Goal: Task Accomplishment & Management: Use online tool/utility

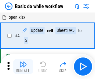
click at [23, 66] on img "button" at bounding box center [22, 63] width 7 height 7
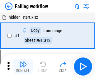
click at [23, 66] on img "button" at bounding box center [22, 63] width 7 height 7
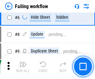
scroll to position [132, 0]
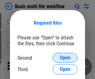
click at [65, 58] on span "Open" at bounding box center [65, 57] width 11 height 5
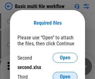
click at [65, 74] on span "Open" at bounding box center [65, 76] width 11 height 5
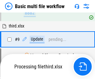
scroll to position [172, 0]
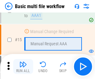
click at [23, 66] on img "button" at bounding box center [22, 63] width 7 height 7
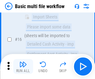
click at [23, 66] on img "button" at bounding box center [22, 63] width 7 height 7
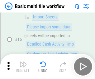
scroll to position [414, 0]
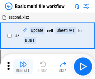
click at [23, 66] on img "button" at bounding box center [22, 63] width 7 height 7
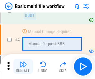
click at [23, 66] on img "button" at bounding box center [22, 63] width 7 height 7
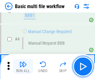
click at [23, 66] on img "button" at bounding box center [22, 63] width 7 height 7
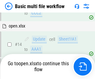
scroll to position [370, 0]
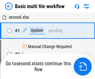
scroll to position [25, 0]
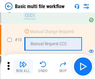
click at [23, 66] on img "button" at bounding box center [22, 63] width 7 height 7
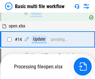
scroll to position [325, 0]
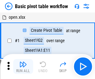
click at [23, 66] on img "button" at bounding box center [22, 63] width 7 height 7
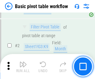
scroll to position [149, 0]
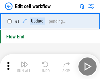
click at [23, 66] on img "button" at bounding box center [24, 63] width 7 height 7
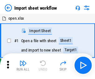
scroll to position [2, 0]
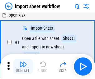
click at [23, 66] on img "button" at bounding box center [22, 63] width 7 height 7
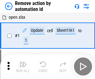
click at [23, 66] on img "button" at bounding box center [22, 63] width 7 height 7
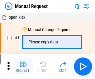
click at [23, 66] on img "button" at bounding box center [22, 63] width 7 height 7
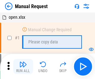
click at [23, 66] on img "button" at bounding box center [22, 63] width 7 height 7
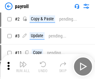
click at [23, 66] on img "button" at bounding box center [22, 63] width 7 height 7
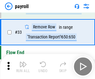
scroll to position [77, 0]
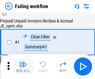
click at [23, 66] on img "button" at bounding box center [22, 63] width 7 height 7
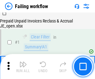
scroll to position [100, 0]
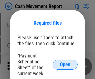
click at [65, 64] on span "Open" at bounding box center [65, 64] width 11 height 5
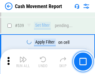
scroll to position [2762, 0]
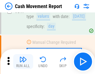
click at [23, 62] on img "button" at bounding box center [22, 59] width 7 height 7
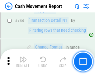
scroll to position [3314, 0]
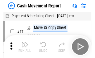
scroll to position [11, 0]
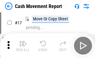
click at [23, 46] on img "button" at bounding box center [22, 43] width 7 height 7
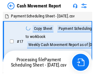
scroll to position [3, 0]
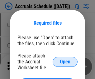
click at [65, 61] on span "Open" at bounding box center [65, 61] width 11 height 5
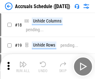
scroll to position [60, 0]
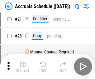
click at [23, 66] on img "button" at bounding box center [22, 63] width 7 height 7
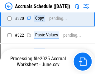
scroll to position [1157, 0]
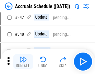
click at [23, 62] on img "button" at bounding box center [22, 59] width 7 height 7
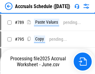
scroll to position [2614, 0]
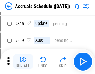
click at [23, 62] on img "button" at bounding box center [22, 59] width 7 height 7
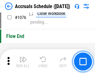
scroll to position [3727, 0]
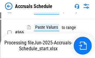
scroll to position [2984, 0]
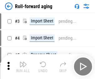
click at [23, 62] on img "button" at bounding box center [22, 63] width 7 height 7
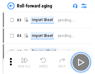
scroll to position [1, 0]
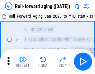
click at [23, 62] on img "button" at bounding box center [22, 59] width 7 height 7
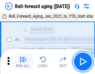
scroll to position [40, 0]
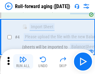
click at [23, 62] on img "button" at bounding box center [22, 59] width 7 height 7
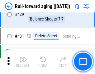
scroll to position [2158, 0]
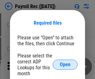
click at [65, 64] on span "Open" at bounding box center [65, 64] width 11 height 5
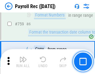
scroll to position [3737, 0]
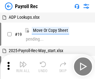
click at [23, 66] on img "button" at bounding box center [22, 63] width 7 height 7
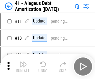
click at [23, 66] on img "button" at bounding box center [22, 63] width 7 height 7
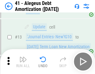
scroll to position [77, 0]
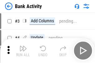
click at [23, 51] on img "button" at bounding box center [22, 48] width 7 height 7
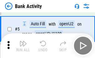
scroll to position [33, 0]
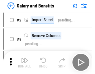
scroll to position [8, 0]
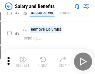
click at [23, 62] on img "button" at bounding box center [22, 59] width 7 height 7
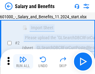
click at [23, 62] on img "button" at bounding box center [22, 59] width 7 height 7
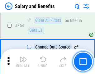
scroll to position [2930, 0]
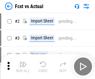
click at [23, 62] on img "button" at bounding box center [22, 63] width 7 height 7
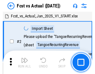
scroll to position [8, 0]
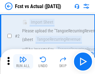
click at [23, 62] on img "button" at bounding box center [22, 59] width 7 height 7
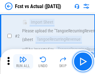
scroll to position [58, 0]
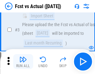
click at [23, 62] on img "button" at bounding box center [22, 59] width 7 height 7
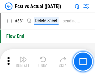
scroll to position [2978, 0]
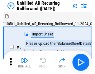
scroll to position [13, 0]
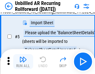
click at [23, 62] on img "button" at bounding box center [22, 59] width 7 height 7
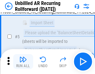
click at [23, 62] on img "button" at bounding box center [22, 59] width 7 height 7
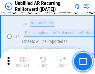
scroll to position [58, 0]
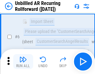
click at [23, 62] on img "button" at bounding box center [22, 59] width 7 height 7
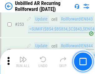
scroll to position [2114, 0]
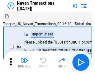
scroll to position [10, 0]
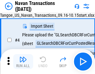
click at [23, 62] on img "button" at bounding box center [22, 59] width 7 height 7
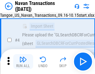
click at [23, 62] on img "button" at bounding box center [22, 59] width 7 height 7
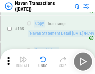
scroll to position [2017, 0]
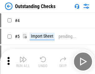
click at [23, 62] on img "button" at bounding box center [22, 59] width 7 height 7
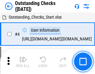
scroll to position [26, 0]
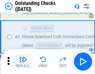
click at [23, 62] on img "button" at bounding box center [22, 59] width 7 height 7
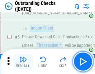
scroll to position [65, 0]
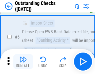
click at [23, 62] on img "button" at bounding box center [22, 59] width 7 height 7
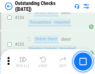
scroll to position [1890, 0]
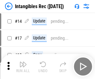
click at [23, 66] on img "button" at bounding box center [22, 63] width 7 height 7
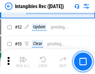
scroll to position [242, 0]
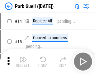
click at [23, 62] on img "button" at bounding box center [22, 59] width 7 height 7
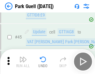
scroll to position [778, 0]
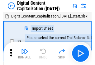
scroll to position [18, 0]
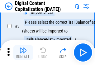
click at [23, 52] on img "button" at bounding box center [22, 49] width 7 height 7
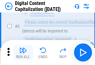
click at [23, 52] on img "button" at bounding box center [22, 49] width 7 height 7
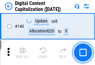
scroll to position [660, 0]
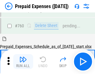
click at [23, 62] on img "button" at bounding box center [22, 59] width 7 height 7
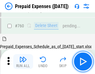
scroll to position [1725, 0]
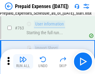
click at [23, 62] on img "button" at bounding box center [22, 59] width 7 height 7
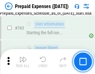
scroll to position [1761, 0]
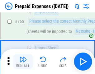
click at [23, 62] on img "button" at bounding box center [22, 59] width 7 height 7
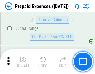
scroll to position [6504, 0]
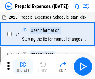
click at [23, 66] on img "button" at bounding box center [22, 63] width 7 height 7
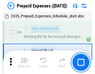
scroll to position [27, 0]
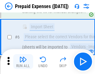
click at [23, 62] on img "button" at bounding box center [22, 59] width 7 height 7
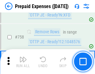
scroll to position [2217, 0]
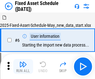
click at [23, 66] on img "button" at bounding box center [22, 63] width 7 height 7
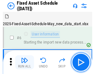
scroll to position [34, 0]
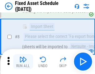
click at [23, 62] on img "button" at bounding box center [22, 59] width 7 height 7
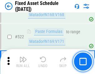
scroll to position [2163, 0]
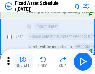
click at [23, 62] on img "button" at bounding box center [22, 59] width 7 height 7
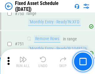
scroll to position [3034, 0]
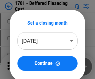
click at [23, 66] on img "button" at bounding box center [22, 63] width 7 height 7
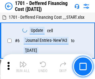
scroll to position [75, 0]
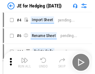
scroll to position [1, 0]
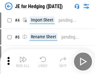
click at [23, 62] on img "button" at bounding box center [22, 59] width 7 height 7
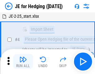
click at [23, 62] on img "button" at bounding box center [22, 59] width 7 height 7
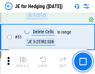
scroll to position [403, 0]
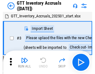
scroll to position [1, 0]
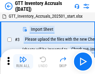
click at [23, 62] on img "button" at bounding box center [22, 59] width 7 height 7
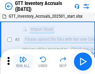
click at [23, 62] on img "button" at bounding box center [22, 59] width 7 height 7
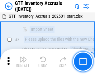
scroll to position [40, 0]
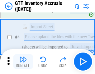
click at [23, 62] on img "button" at bounding box center [22, 59] width 7 height 7
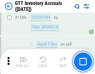
scroll to position [5081, 0]
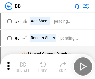
click at [23, 66] on img "button" at bounding box center [22, 63] width 7 height 7
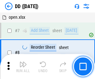
scroll to position [60, 0]
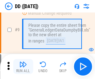
click at [23, 66] on img "button" at bounding box center [22, 63] width 7 height 7
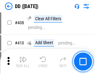
scroll to position [2784, 0]
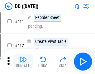
click at [23, 62] on img "button" at bounding box center [22, 59] width 7 height 7
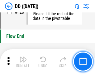
scroll to position [2978, 0]
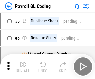
click at [23, 66] on img "button" at bounding box center [22, 63] width 7 height 7
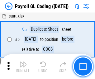
scroll to position [75, 0]
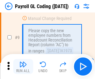
click at [23, 66] on img "button" at bounding box center [22, 63] width 7 height 7
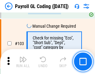
scroll to position [1460, 0]
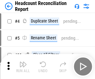
click at [23, 66] on img "button" at bounding box center [22, 63] width 7 height 7
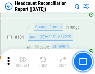
scroll to position [748, 0]
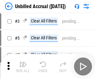
click at [23, 66] on img "button" at bounding box center [22, 63] width 7 height 7
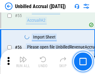
scroll to position [650, 0]
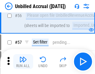
click at [23, 62] on img "button" at bounding box center [22, 59] width 7 height 7
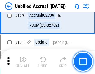
scroll to position [1853, 0]
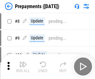
click at [23, 66] on img "button" at bounding box center [22, 63] width 7 height 7
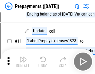
scroll to position [39, 0]
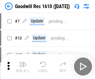
click at [23, 66] on img "button" at bounding box center [22, 63] width 7 height 7
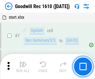
scroll to position [106, 0]
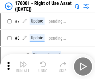
click at [23, 66] on img "button" at bounding box center [22, 63] width 7 height 7
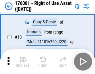
scroll to position [40, 0]
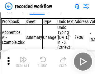
click at [23, 62] on img "button" at bounding box center [22, 59] width 7 height 7
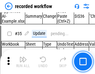
scroll to position [1945, 0]
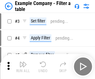
click at [23, 66] on img "button" at bounding box center [22, 63] width 7 height 7
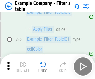
scroll to position [569, 0]
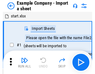
scroll to position [10, 0]
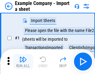
click at [23, 62] on img "button" at bounding box center [22, 59] width 7 height 7
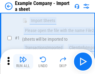
click at [23, 62] on img "button" at bounding box center [22, 59] width 7 height 7
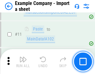
scroll to position [138, 0]
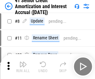
click at [23, 62] on img "button" at bounding box center [22, 63] width 7 height 7
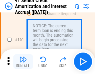
click at [23, 62] on img "button" at bounding box center [22, 59] width 7 height 7
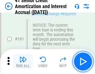
scroll to position [666, 0]
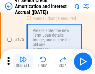
click at [23, 62] on img "button" at bounding box center [22, 59] width 7 height 7
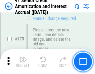
scroll to position [729, 0]
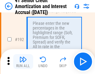
click at [23, 62] on img "button" at bounding box center [22, 59] width 7 height 7
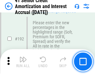
scroll to position [794, 0]
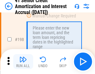
click at [23, 62] on img "button" at bounding box center [22, 59] width 7 height 7
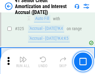
scroll to position [1590, 0]
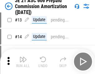
click at [23, 62] on img "button" at bounding box center [22, 59] width 7 height 7
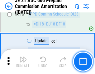
scroll to position [1162, 0]
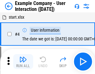
click at [23, 62] on img "button" at bounding box center [22, 59] width 7 height 7
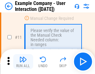
click at [23, 62] on img "button" at bounding box center [22, 59] width 7 height 7
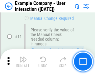
scroll to position [135, 0]
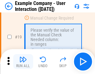
click at [23, 62] on img "button" at bounding box center [22, 59] width 7 height 7
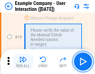
click at [23, 62] on img "button" at bounding box center [22, 59] width 7 height 7
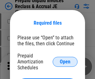
click at [65, 61] on span "Open" at bounding box center [65, 61] width 11 height 5
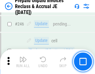
scroll to position [840, 0]
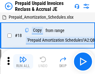
click at [23, 62] on img "button" at bounding box center [22, 59] width 7 height 7
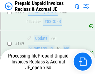
scroll to position [840, 0]
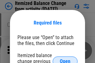
click at [65, 59] on span "Open" at bounding box center [65, 61] width 11 height 5
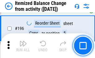
scroll to position [1198, 0]
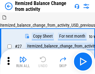
scroll to position [10, 0]
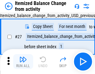
click at [23, 62] on img "button" at bounding box center [22, 59] width 7 height 7
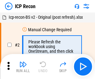
scroll to position [3, 0]
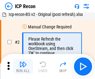
click at [23, 66] on img "button" at bounding box center [22, 63] width 7 height 7
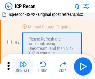
click at [23, 66] on img "button" at bounding box center [22, 63] width 7 height 7
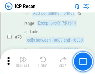
scroll to position [610, 0]
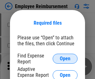
click at [65, 58] on span "Open" at bounding box center [65, 58] width 11 height 5
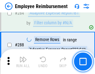
scroll to position [1691, 0]
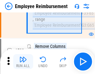
click at [23, 62] on img "button" at bounding box center [22, 59] width 7 height 7
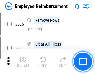
scroll to position [3726, 0]
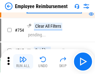
click at [23, 62] on img "button" at bounding box center [22, 59] width 7 height 7
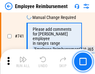
scroll to position [4366, 0]
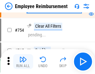
click at [23, 62] on img "button" at bounding box center [22, 59] width 7 height 7
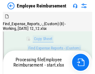
scroll to position [127, 0]
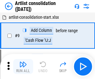
click at [23, 66] on img "button" at bounding box center [22, 63] width 7 height 7
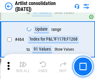
scroll to position [2725, 0]
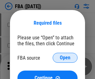
click at [65, 58] on span "Open" at bounding box center [65, 57] width 11 height 5
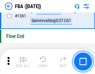
scroll to position [6683, 0]
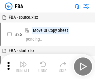
scroll to position [6, 0]
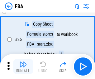
click at [23, 66] on img "button" at bounding box center [22, 63] width 7 height 7
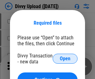
click at [65, 58] on span "Open" at bounding box center [65, 58] width 11 height 5
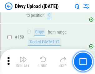
scroll to position [644, 0]
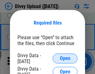
click at [65, 58] on span "Open" at bounding box center [65, 58] width 11 height 5
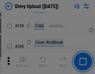
scroll to position [905, 0]
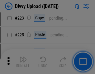
scroll to position [1242, 0]
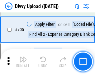
scroll to position [4257, 0]
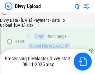
scroll to position [732, 0]
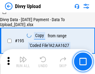
scroll to position [870, 0]
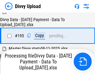
scroll to position [870, 0]
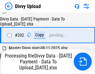
scroll to position [1007, 0]
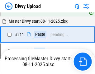
scroll to position [1203, 0]
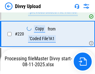
scroll to position [1382, 0]
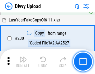
scroll to position [1544, 0]
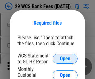
click at [65, 58] on span "Open" at bounding box center [65, 58] width 11 height 5
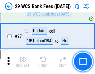
scroll to position [606, 0]
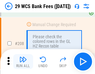
click at [23, 62] on img "button" at bounding box center [22, 59] width 7 height 7
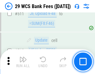
scroll to position [3131, 0]
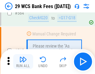
click at [23, 62] on img "button" at bounding box center [22, 59] width 7 height 7
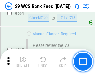
scroll to position [3365, 0]
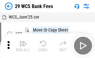
scroll to position [11, 0]
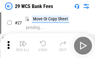
click at [23, 46] on img "button" at bounding box center [22, 43] width 7 height 7
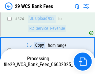
scroll to position [3358, 0]
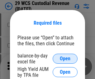
click at [65, 58] on span "Open" at bounding box center [65, 58] width 11 height 5
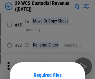
scroll to position [52, 0]
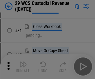
scroll to position [133, 0]
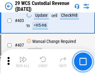
scroll to position [2882, 0]
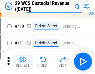
click at [23, 62] on img "button" at bounding box center [22, 59] width 7 height 7
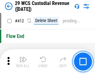
scroll to position [2972, 0]
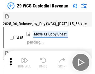
scroll to position [15, 0]
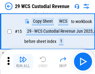
click at [23, 62] on img "button" at bounding box center [22, 59] width 7 height 7
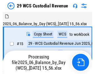
scroll to position [15, 0]
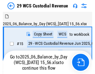
scroll to position [12, 0]
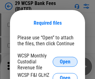
click at [65, 61] on span "Open" at bounding box center [65, 61] width 11 height 5
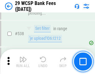
scroll to position [2391, 0]
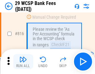
click at [23, 62] on img "button" at bounding box center [22, 59] width 7 height 7
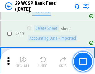
scroll to position [3801, 0]
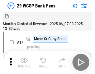
scroll to position [15, 0]
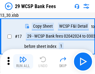
click at [23, 62] on img "button" at bounding box center [22, 59] width 7 height 7
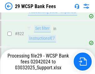
scroll to position [3941, 0]
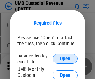
click at [65, 58] on span "Open" at bounding box center [65, 58] width 11 height 5
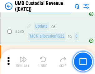
scroll to position [3256, 0]
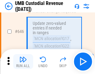
click at [23, 62] on img "button" at bounding box center [22, 59] width 7 height 7
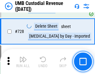
scroll to position [3838, 0]
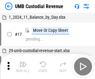
scroll to position [5, 0]
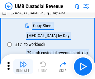
click at [23, 66] on img "button" at bounding box center [22, 63] width 7 height 7
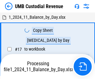
scroll to position [5, 0]
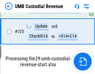
scroll to position [3797, 0]
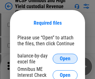
click at [65, 58] on span "Open" at bounding box center [65, 58] width 11 height 5
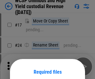
scroll to position [49, 0]
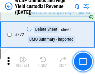
scroll to position [5266, 0]
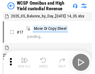
scroll to position [3, 0]
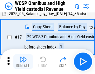
click at [23, 62] on img "button" at bounding box center [22, 59] width 7 height 7
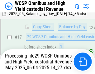
scroll to position [129, 0]
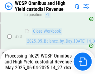
scroll to position [308, 0]
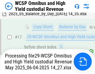
scroll to position [129, 0]
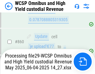
scroll to position [5225, 0]
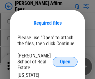
click at [65, 59] on span "Open" at bounding box center [65, 61] width 11 height 5
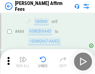
scroll to position [1692, 0]
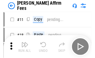
scroll to position [6, 0]
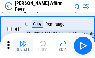
click at [23, 46] on img "button" at bounding box center [22, 43] width 7 height 7
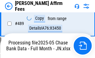
scroll to position [1632, 0]
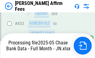
scroll to position [1632, 0]
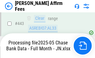
scroll to position [1632, 0]
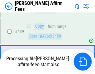
scroll to position [1624, 0]
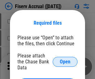
click at [65, 59] on span "Open" at bounding box center [65, 61] width 11 height 5
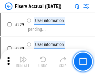
scroll to position [1895, 0]
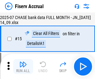
click at [23, 66] on img "button" at bounding box center [22, 63] width 7 height 7
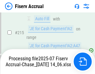
scroll to position [1888, 0]
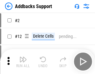
click at [23, 62] on img "button" at bounding box center [22, 59] width 7 height 7
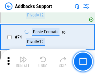
scroll to position [453, 0]
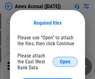
click at [65, 61] on span "Open" at bounding box center [65, 61] width 11 height 5
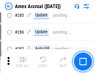
scroll to position [1704, 0]
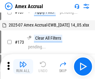
click at [23, 66] on img "button" at bounding box center [22, 63] width 7 height 7
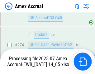
scroll to position [1854, 0]
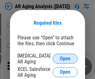
click at [65, 58] on span "Open" at bounding box center [65, 58] width 11 height 5
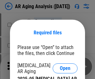
scroll to position [10, 0]
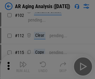
scroll to position [86, 0]
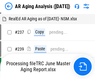
scroll to position [6, 0]
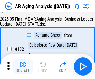
click at [23, 66] on img "button" at bounding box center [22, 63] width 7 height 7
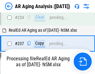
scroll to position [965, 0]
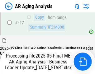
scroll to position [957, 0]
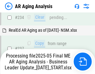
scroll to position [983, 0]
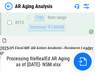
scroll to position [936, 0]
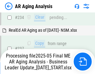
scroll to position [957, 0]
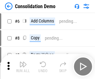
click at [23, 66] on img "button" at bounding box center [22, 63] width 7 height 7
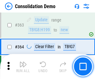
scroll to position [2086, 0]
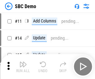
click at [23, 66] on img "button" at bounding box center [22, 63] width 7 height 7
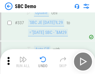
scroll to position [1637, 0]
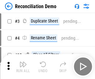
click at [23, 66] on img "button" at bounding box center [22, 63] width 7 height 7
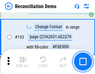
scroll to position [739, 0]
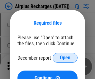
click at [65, 58] on span "Open" at bounding box center [65, 57] width 11 height 5
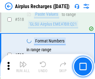
scroll to position [2678, 0]
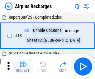
click at [23, 66] on img "button" at bounding box center [22, 63] width 7 height 7
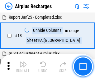
scroll to position [27, 0]
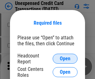
click at [65, 58] on span "Open" at bounding box center [65, 58] width 11 height 5
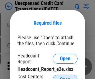
click at [65, 77] on span "Open" at bounding box center [65, 79] width 11 height 5
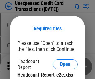
scroll to position [6, 0]
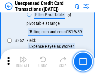
scroll to position [1600, 0]
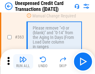
click at [23, 62] on img "button" at bounding box center [22, 59] width 7 height 7
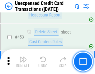
scroll to position [2122, 0]
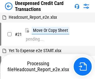
scroll to position [10, 0]
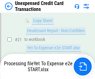
scroll to position [101, 0]
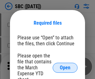
click at [65, 67] on span "Open" at bounding box center [65, 67] width 11 height 5
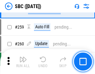
scroll to position [1216, 0]
